Goal: Find specific page/section: Find specific page/section

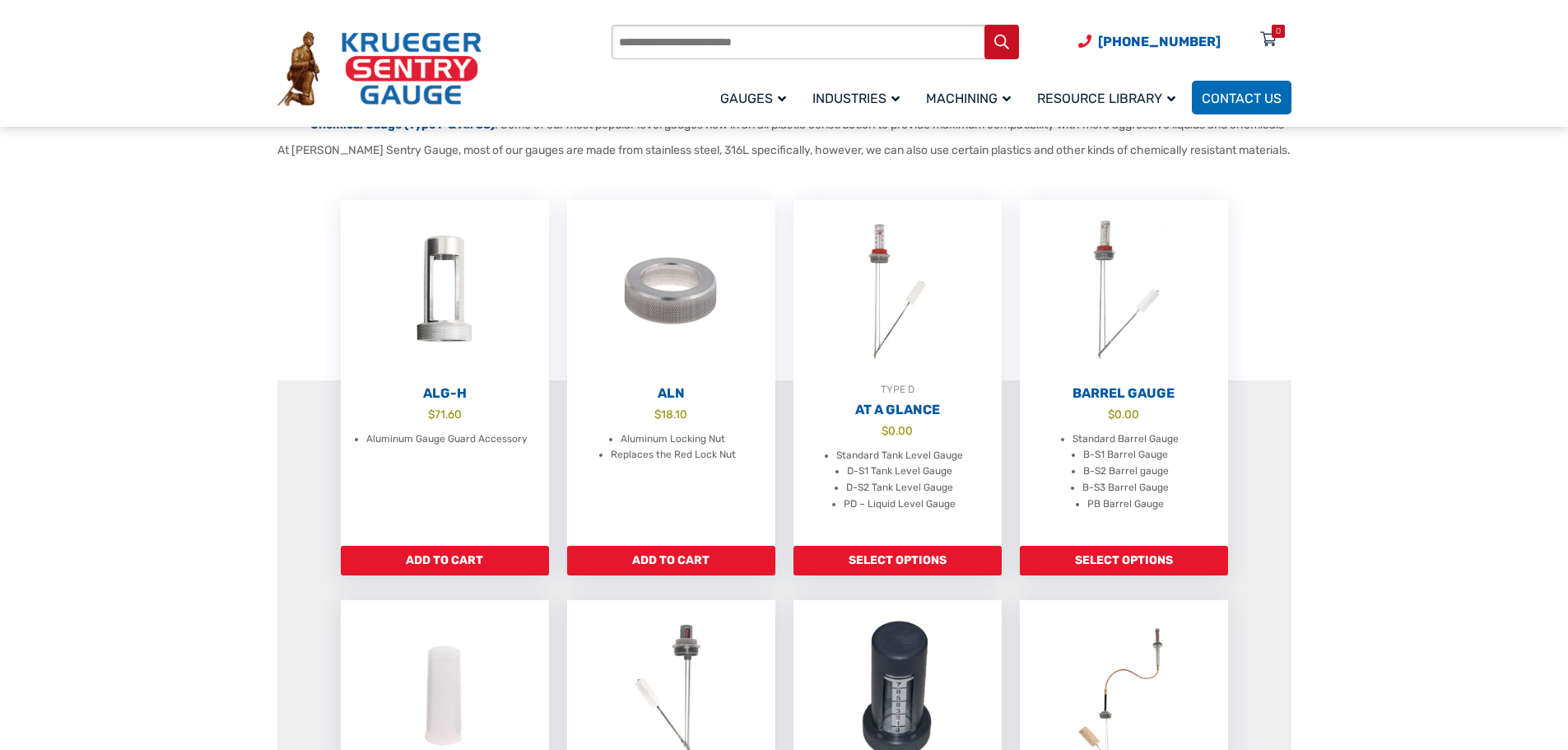
scroll to position [329, 0]
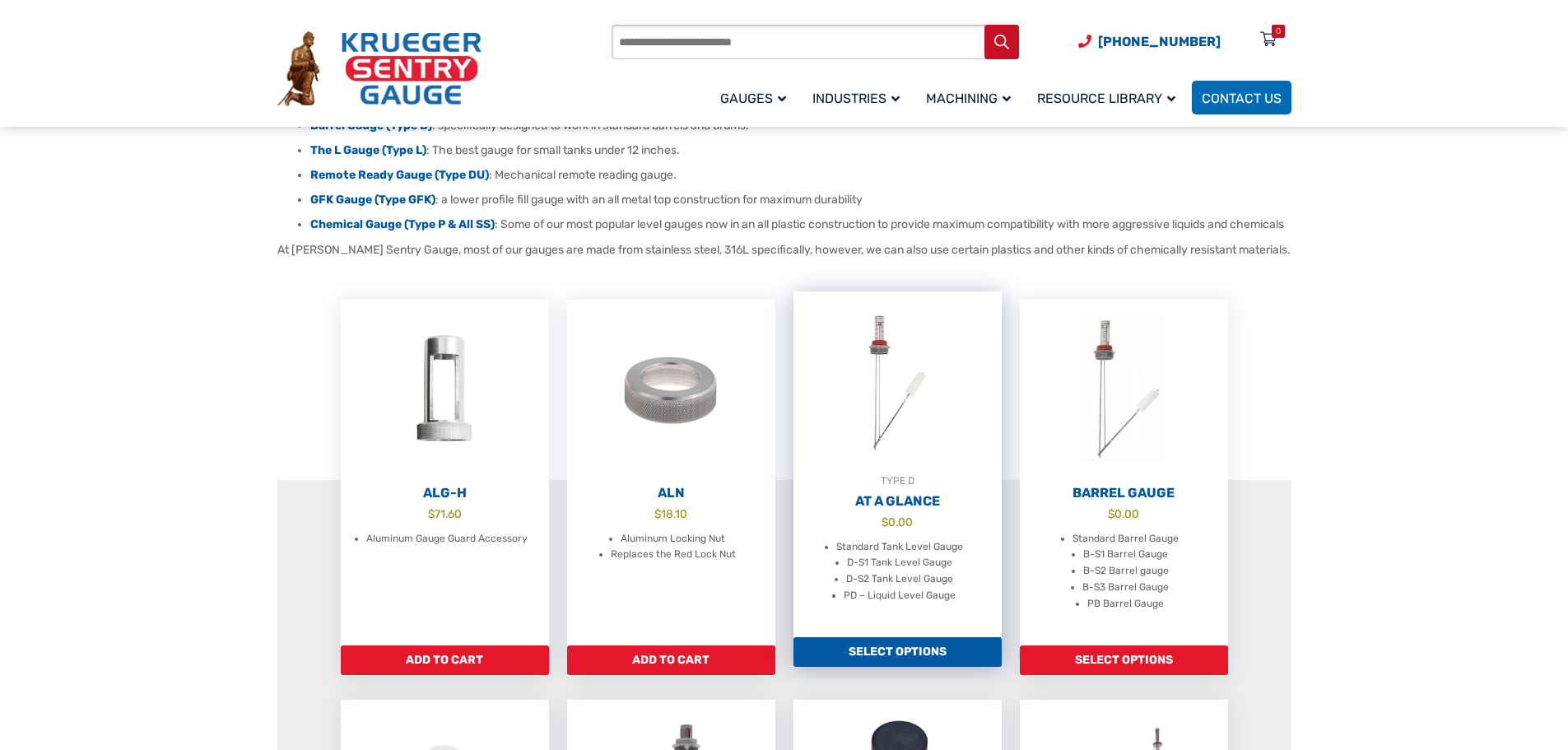
click at [907, 555] on li "Standard Tank Level Gauge" at bounding box center [899, 547] width 127 height 16
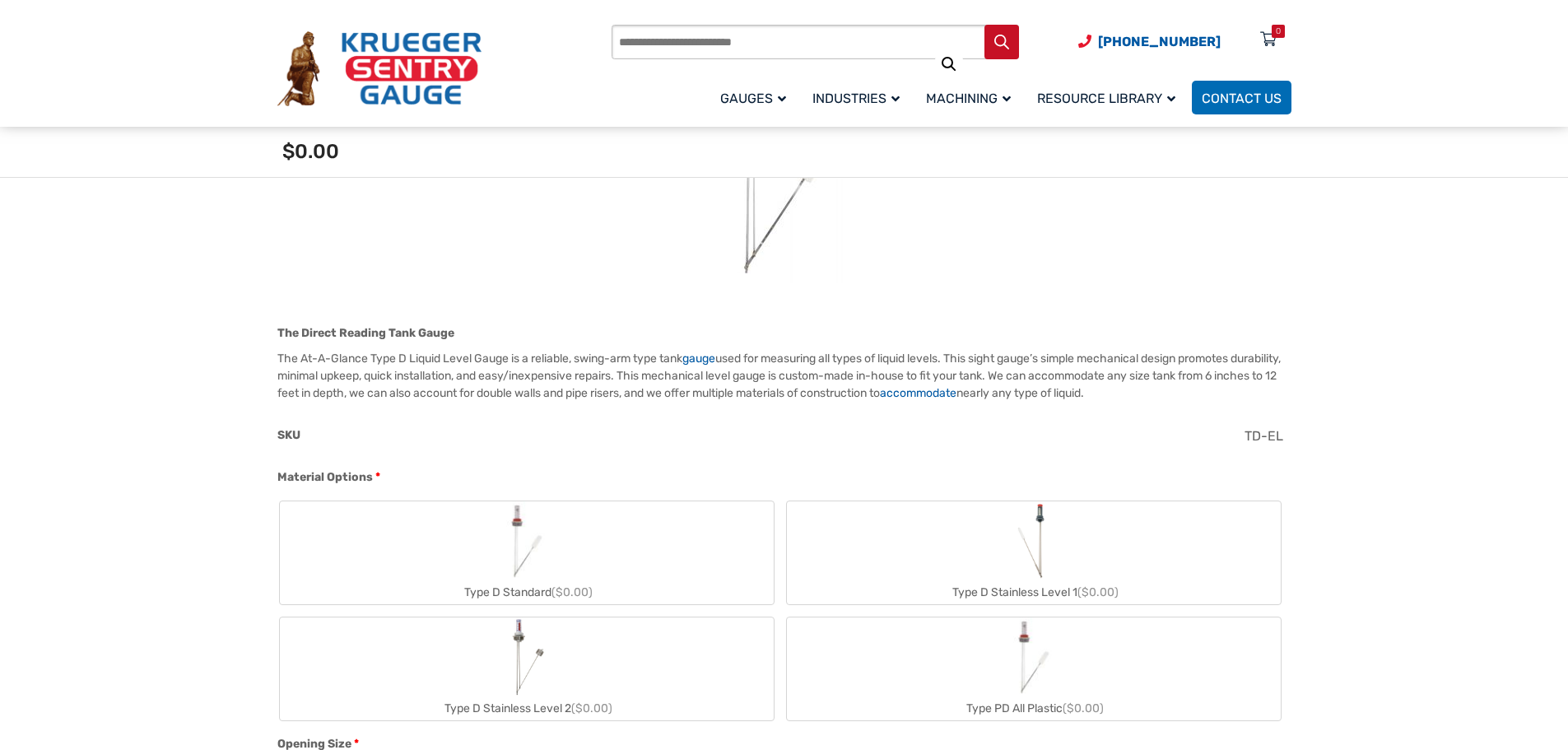
scroll to position [658, 0]
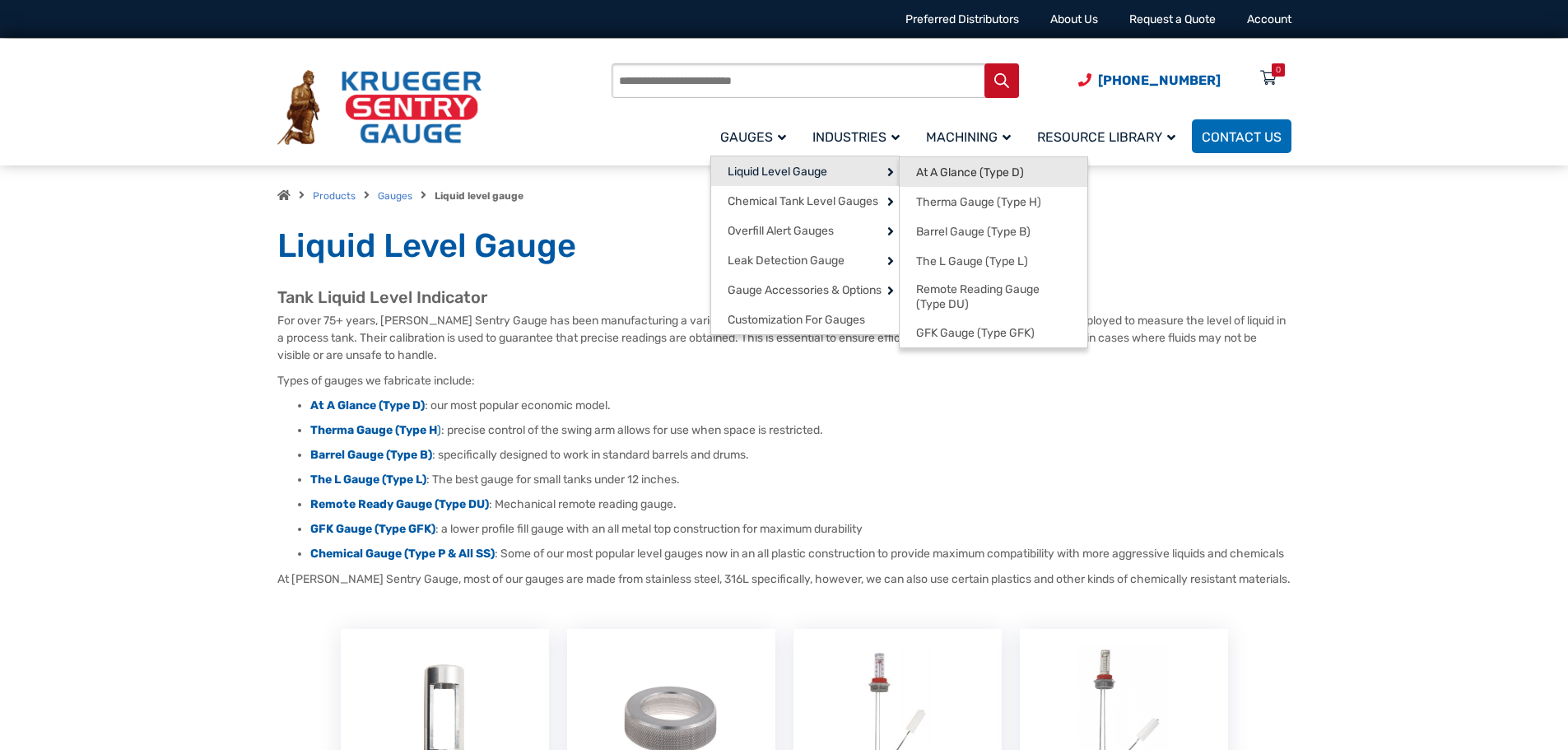
click at [948, 171] on span "At A Glance (Type D)" at bounding box center [970, 173] width 108 height 15
